Goal: Information Seeking & Learning: Learn about a topic

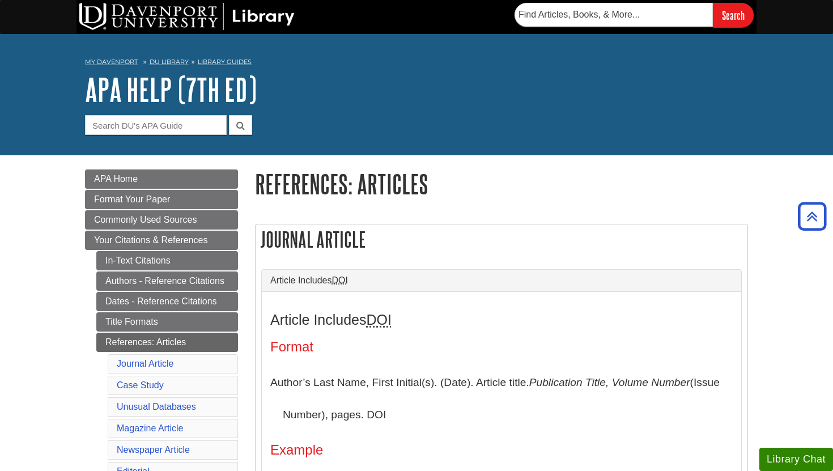
scroll to position [271, 0]
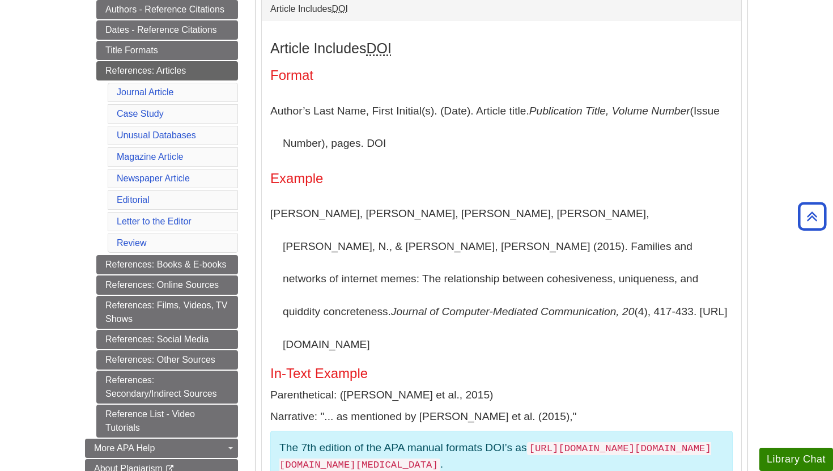
click at [572, 57] on h3 "Article Includes DOI" at bounding box center [501, 48] width 462 height 16
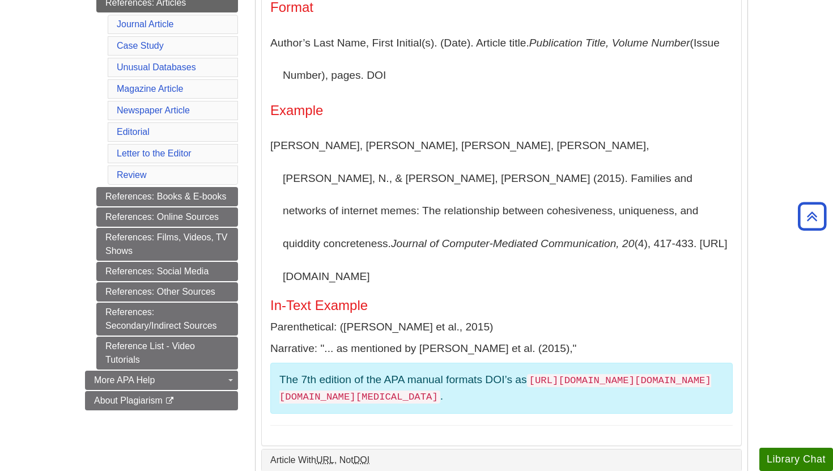
scroll to position [340, 0]
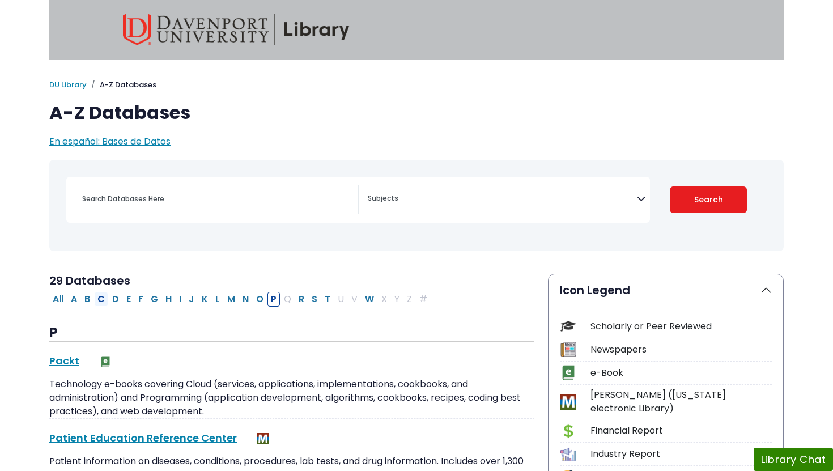
click at [103, 298] on button "C" at bounding box center [101, 299] width 14 height 15
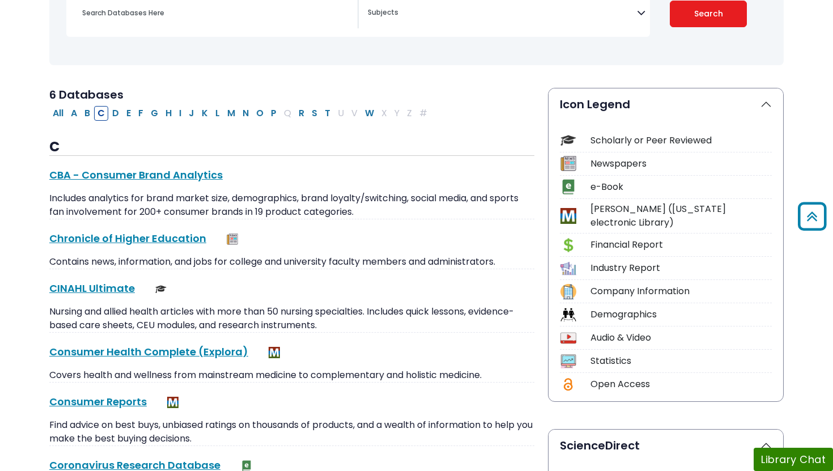
scroll to position [184, 0]
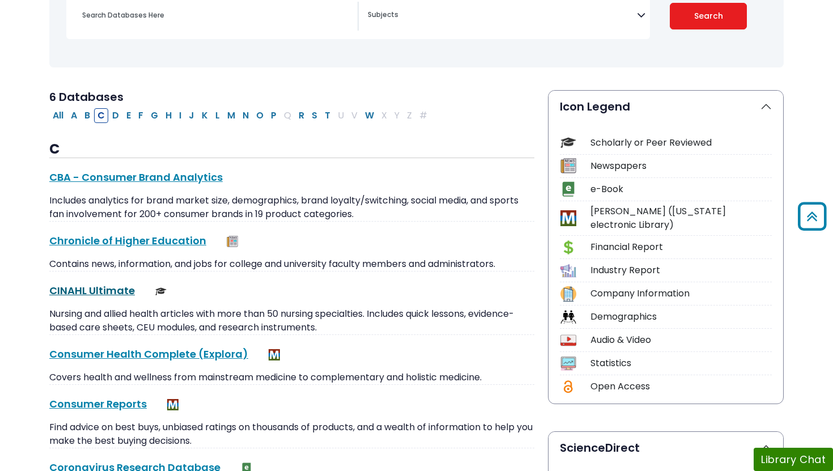
click at [116, 288] on link "CINAHL Ultimate This link opens in a new window" at bounding box center [92, 290] width 86 height 14
click at [275, 113] on button "P" at bounding box center [273, 115] width 12 height 15
select select "Database Subject Filter"
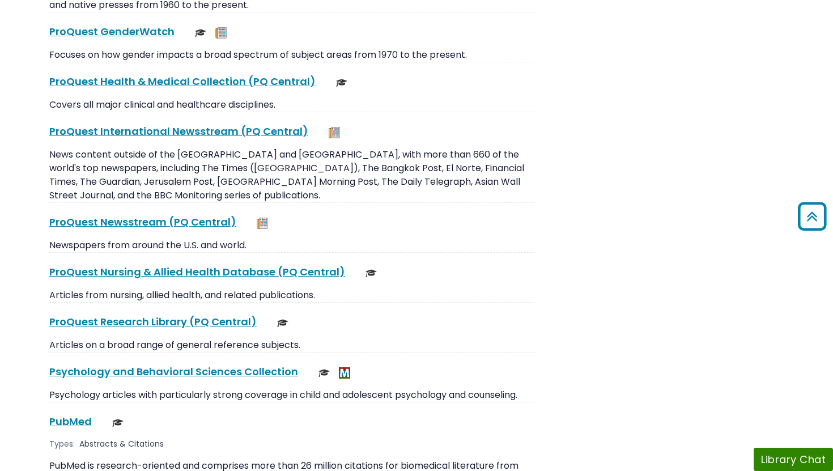
scroll to position [1490, 0]
click at [77, 414] on link "PubMed This link opens in a new window" at bounding box center [70, 421] width 42 height 14
